Goal: Information Seeking & Learning: Stay updated

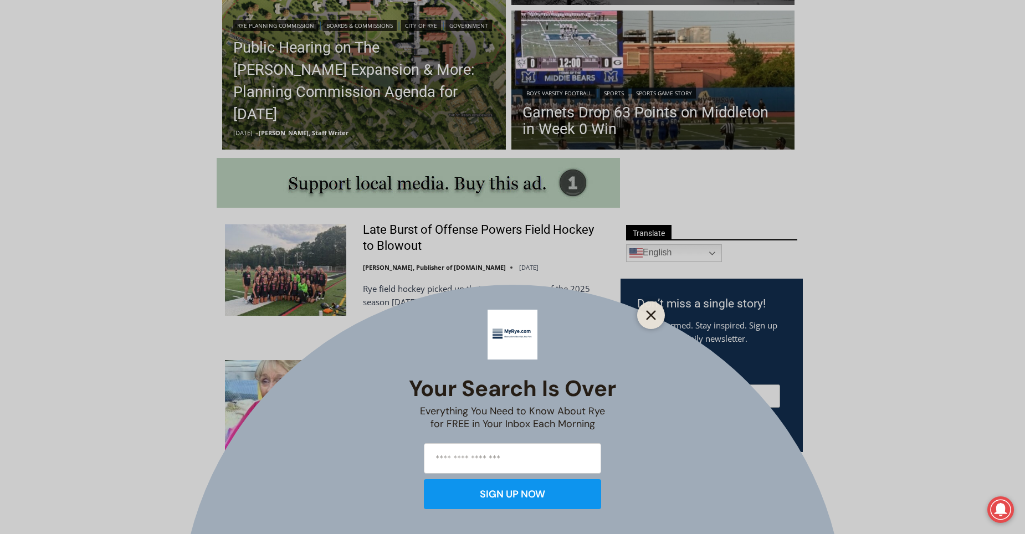
click at [657, 310] on button "Close" at bounding box center [652, 316] width 16 height 16
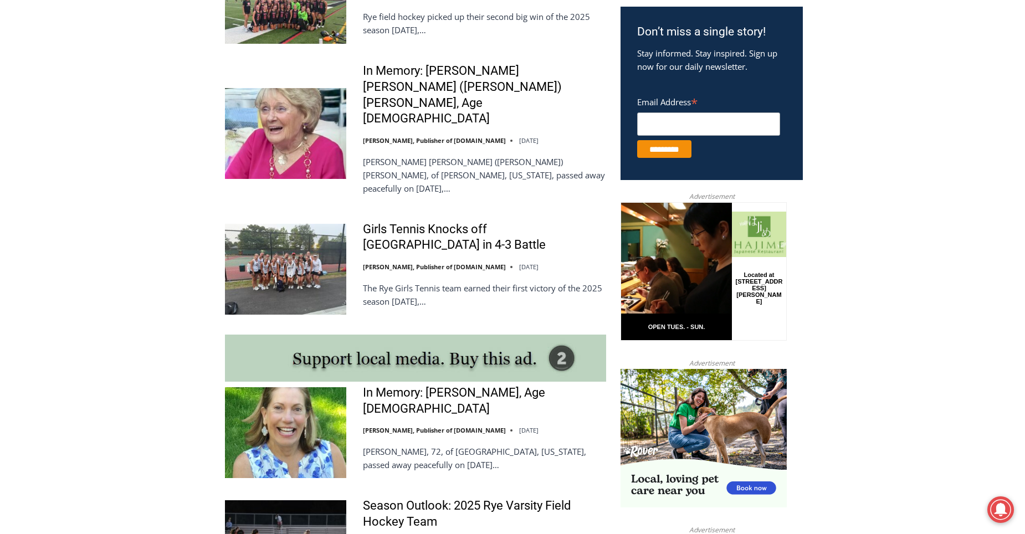
scroll to position [831, 0]
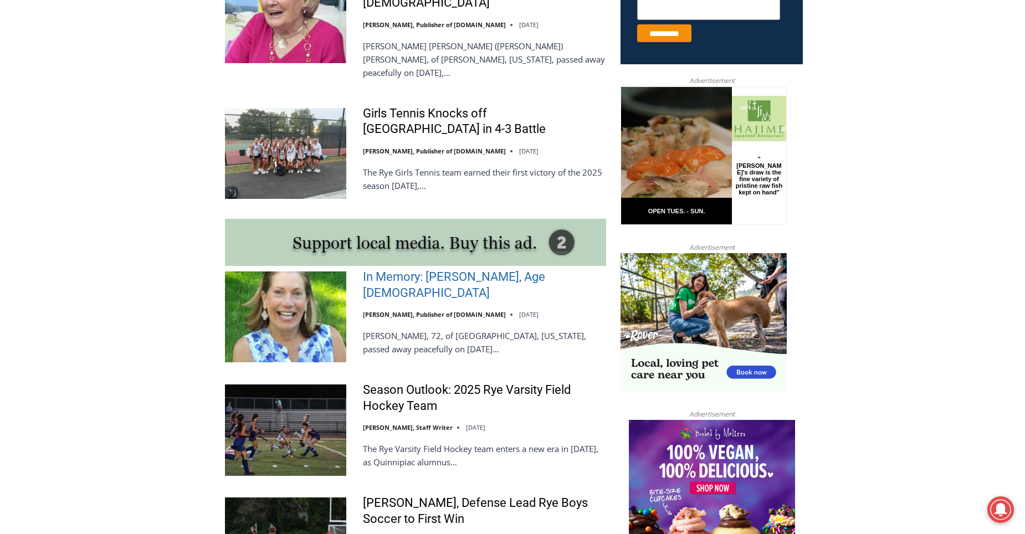
click at [413, 269] on link "In Memory: [PERSON_NAME], Age [DEMOGRAPHIC_DATA]" at bounding box center [484, 285] width 243 height 32
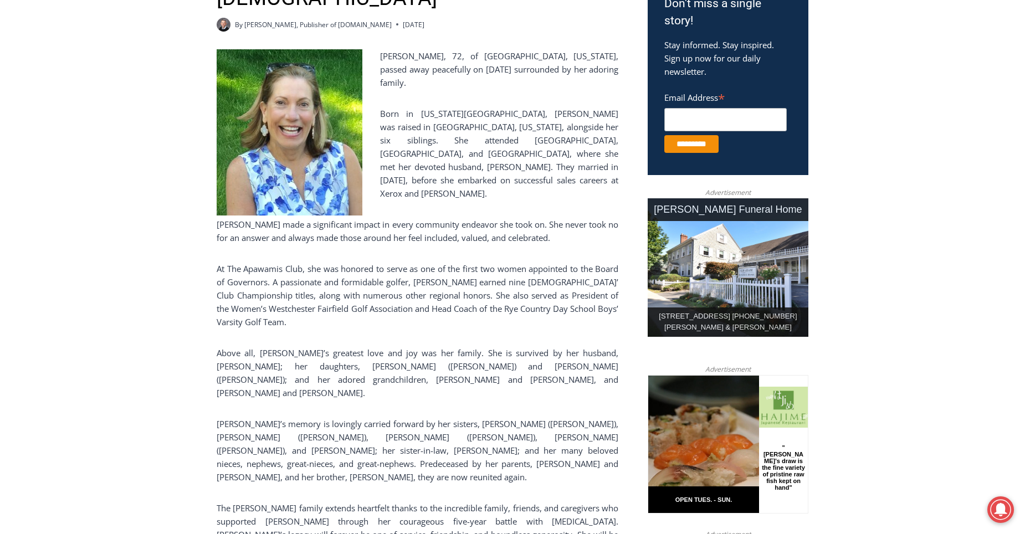
scroll to position [610, 0]
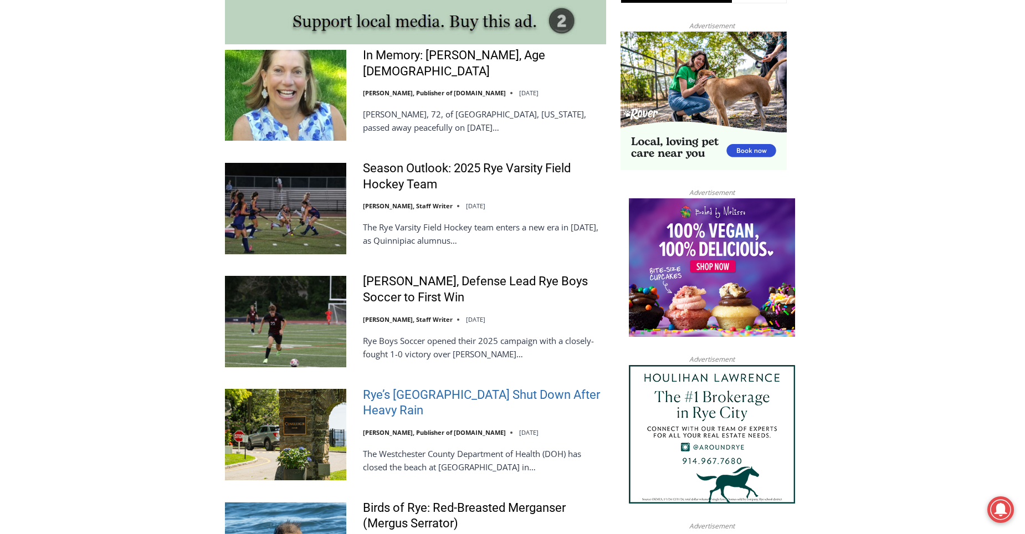
click at [415, 387] on link "Rye’s [GEOGRAPHIC_DATA] Shut Down After Heavy Rain" at bounding box center [484, 403] width 243 height 32
